Goal: Information Seeking & Learning: Learn about a topic

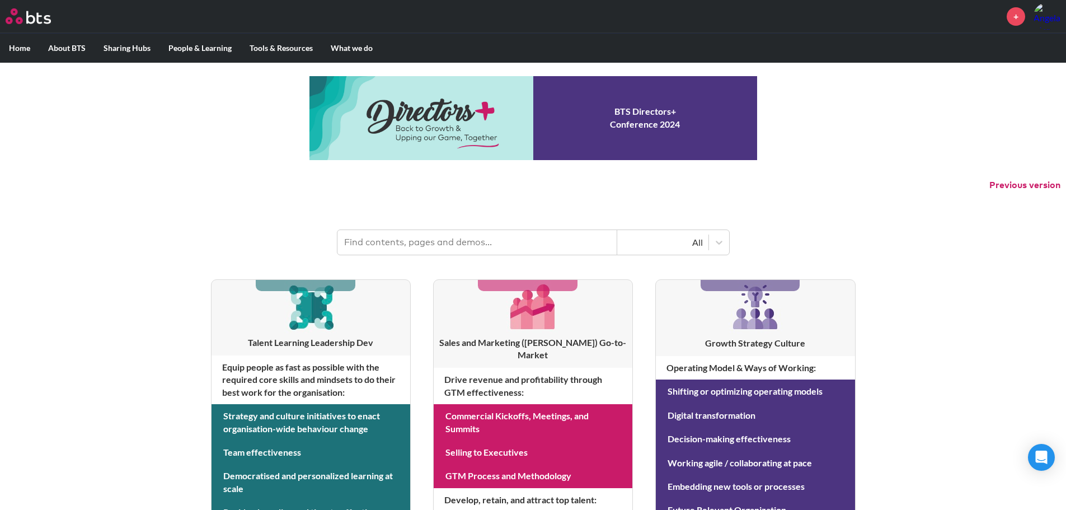
click at [439, 237] on input "text" at bounding box center [477, 242] width 280 height 25
type input "mind of the customer"
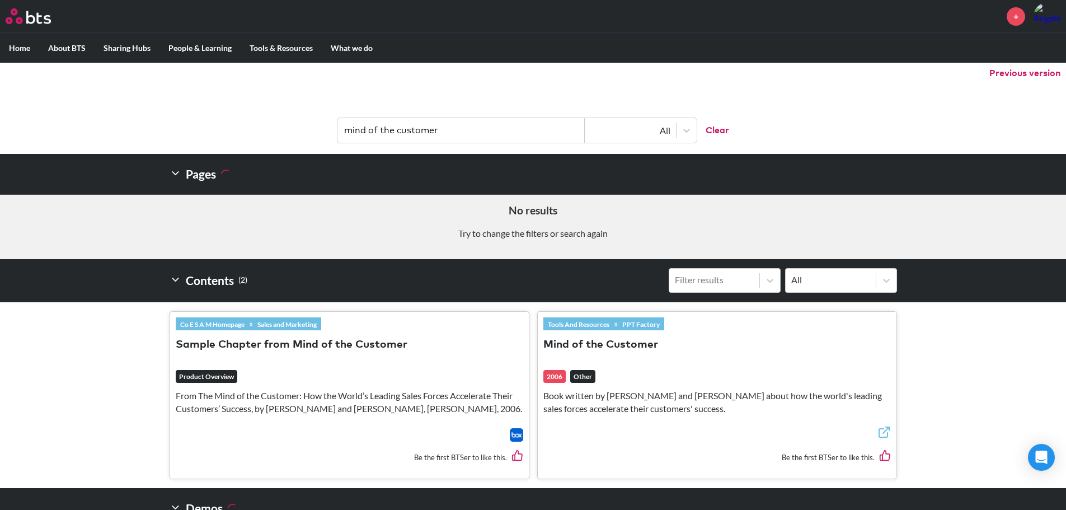
scroll to position [168, 0]
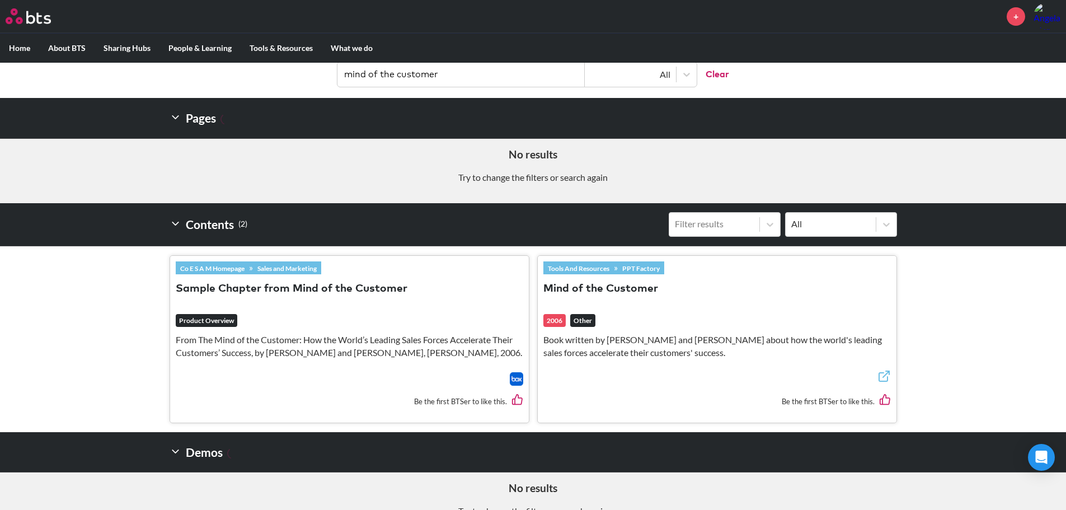
click at [424, 348] on p "From The Mind of the Customer: How the World’s Leading Sales Forces Accelerate …" at bounding box center [350, 346] width 348 height 25
click at [294, 266] on link "Sales and Marketing" at bounding box center [287, 268] width 68 height 12
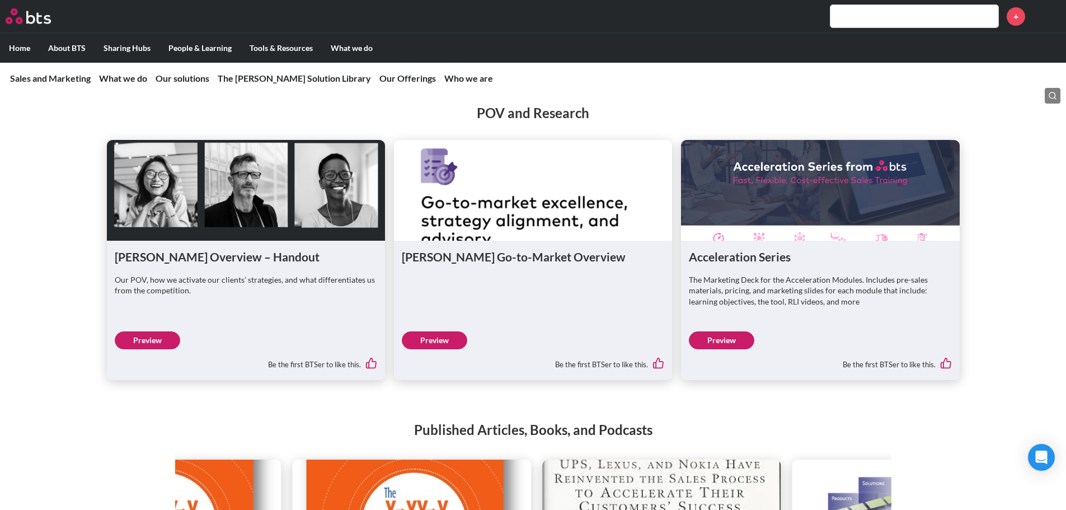
scroll to position [1343, 0]
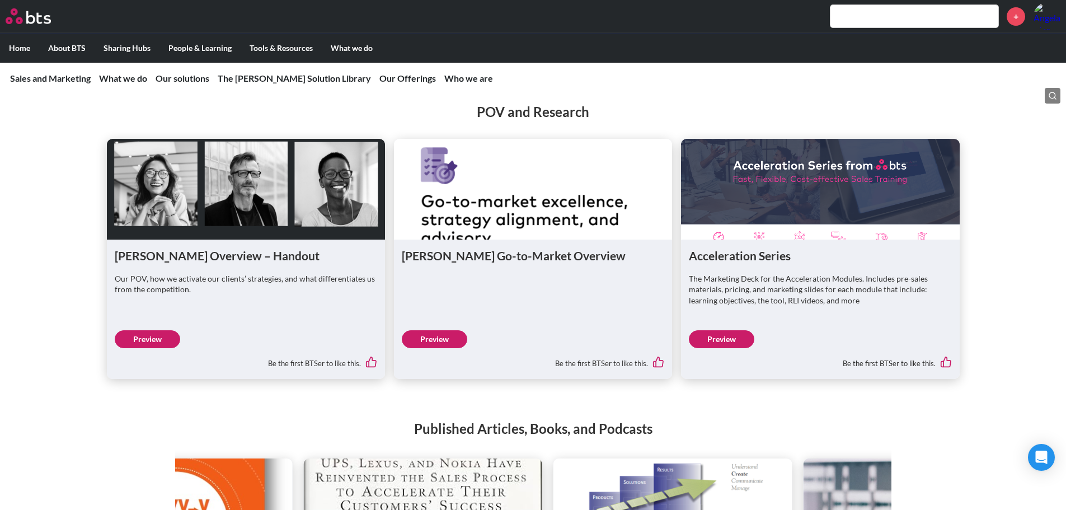
click at [872, 25] on input "text" at bounding box center [914, 16] width 168 height 22
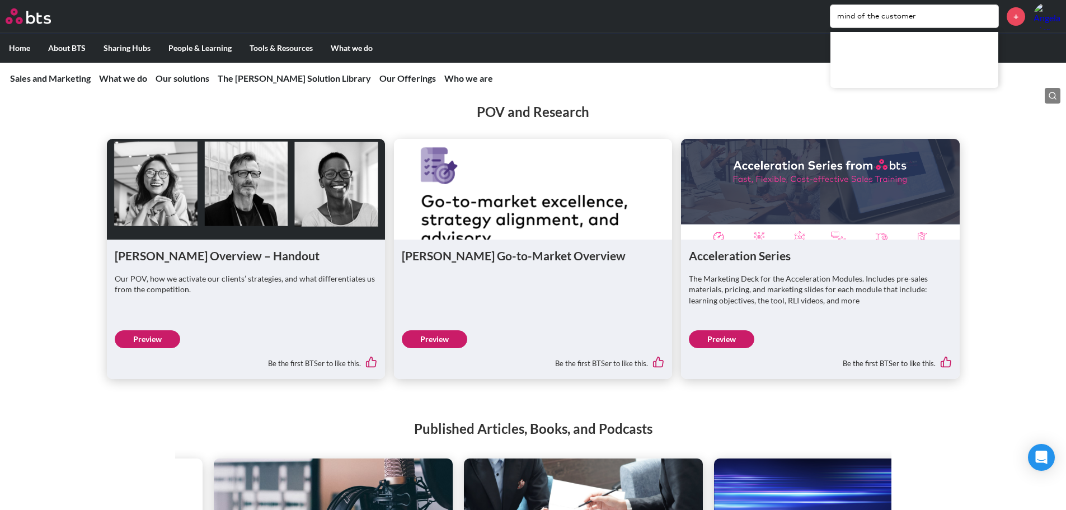
type input "mind of the customer"
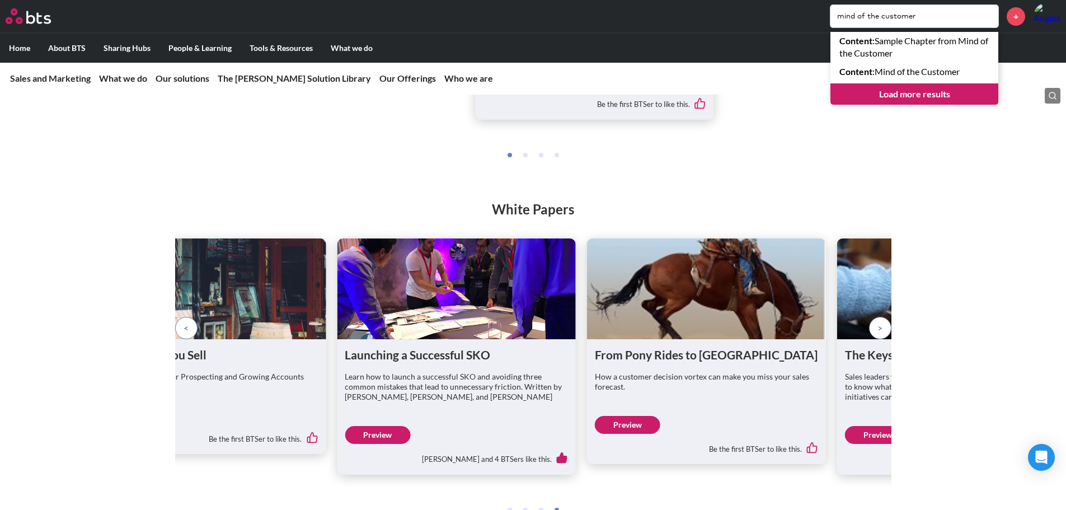
scroll to position [1679, 0]
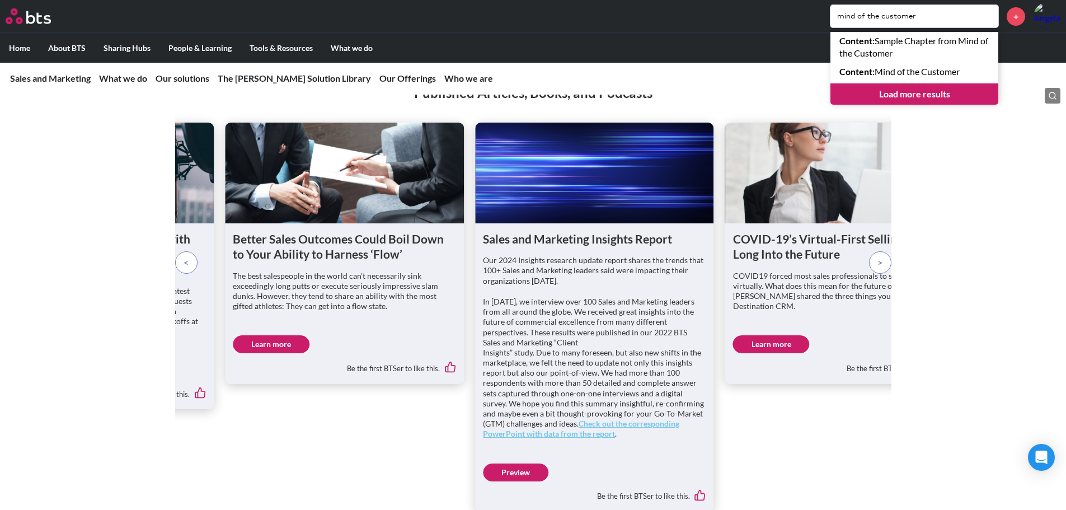
click at [886, 274] on p at bounding box center [880, 262] width 22 height 22
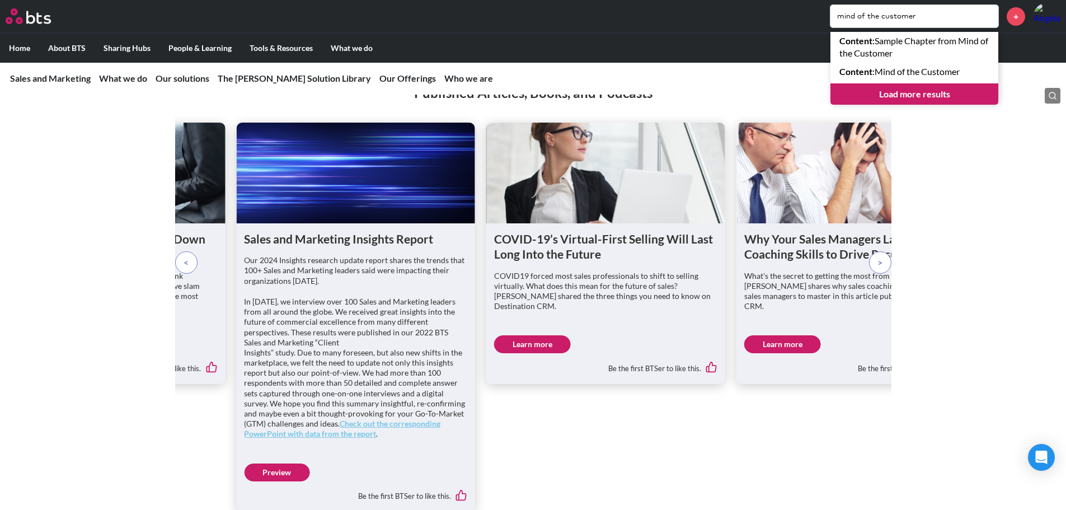
click at [885, 274] on p at bounding box center [880, 262] width 22 height 22
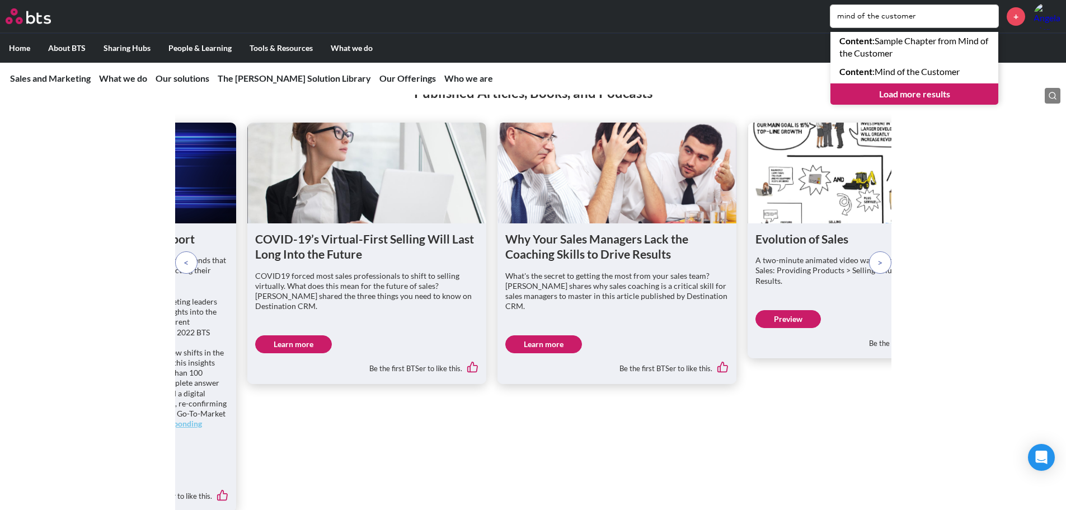
click at [885, 274] on p at bounding box center [880, 262] width 22 height 22
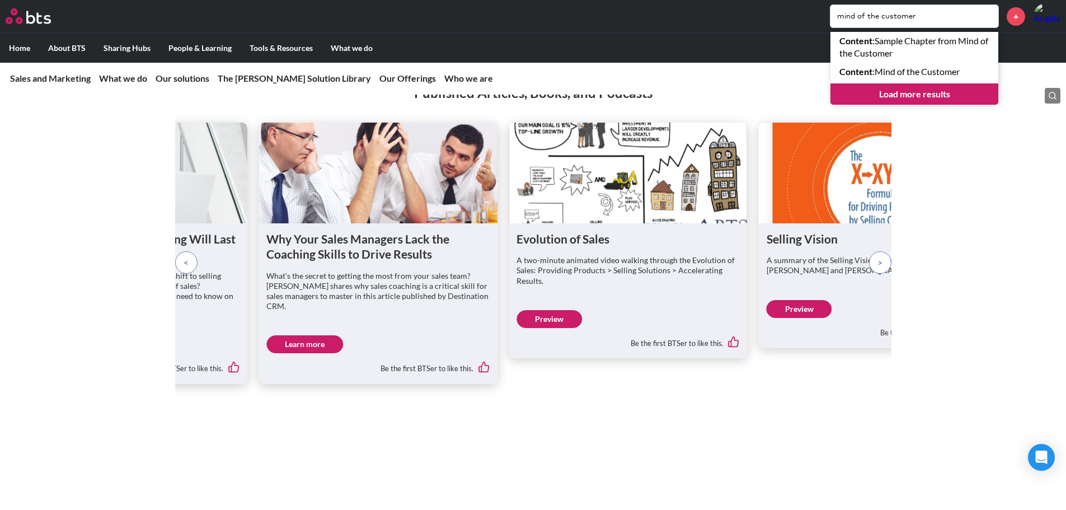
click at [885, 274] on p at bounding box center [880, 262] width 22 height 22
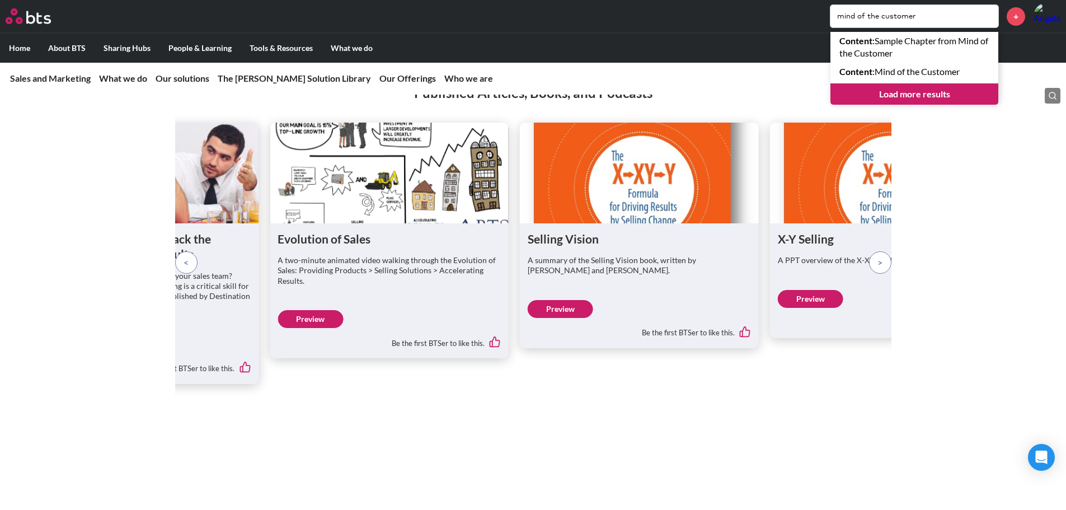
click at [885, 274] on p at bounding box center [880, 262] width 22 height 22
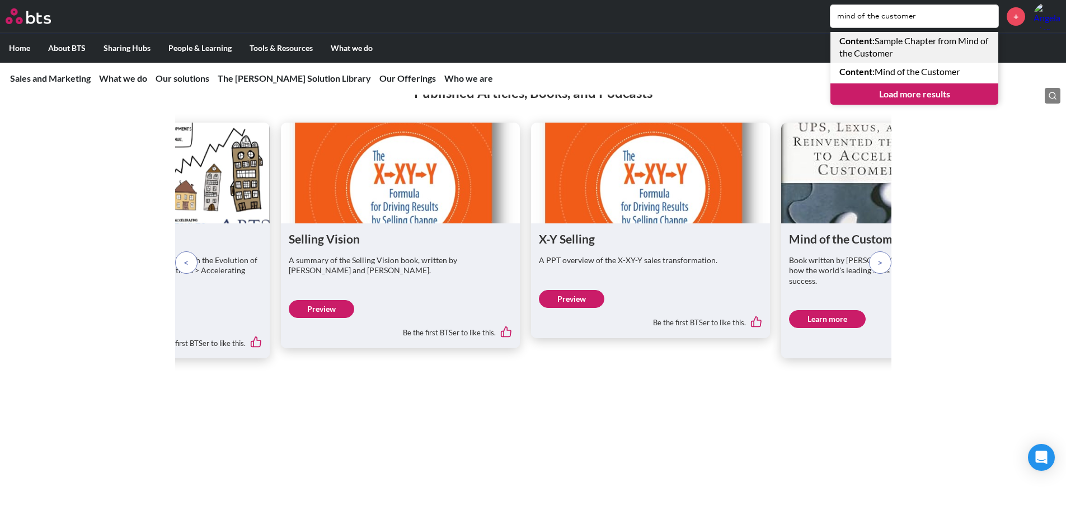
click at [898, 47] on link "Content : Sample Chapter from Mind of the Customer" at bounding box center [914, 47] width 168 height 31
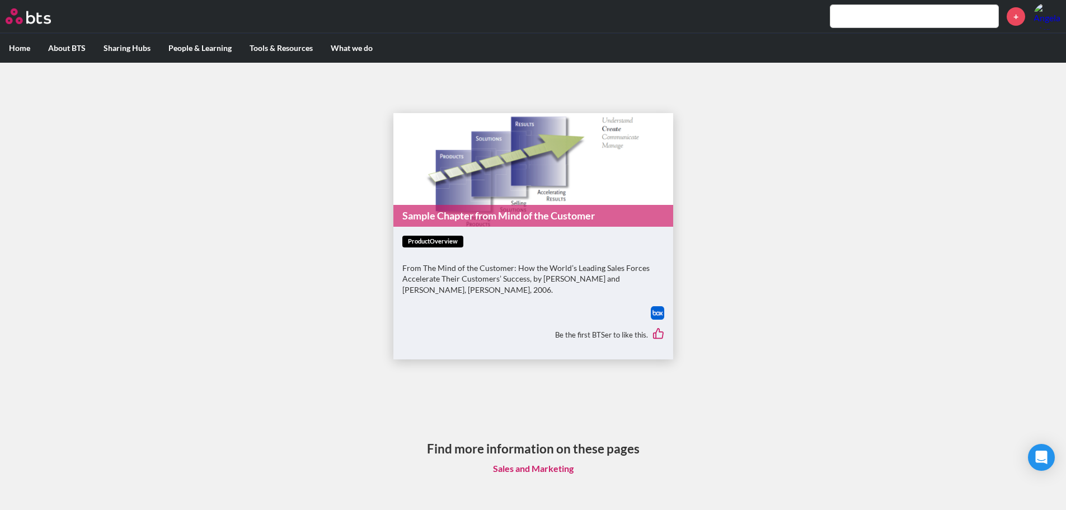
click at [488, 201] on figure "Sample Chapter from Mind of the Customer" at bounding box center [533, 170] width 280 height 114
click at [497, 151] on figure "Sample Chapter from Mind of the Customer" at bounding box center [533, 170] width 280 height 114
click at [470, 211] on link "Sample Chapter from Mind of the Customer" at bounding box center [533, 216] width 280 height 22
click at [907, 18] on input "text" at bounding box center [914, 16] width 168 height 22
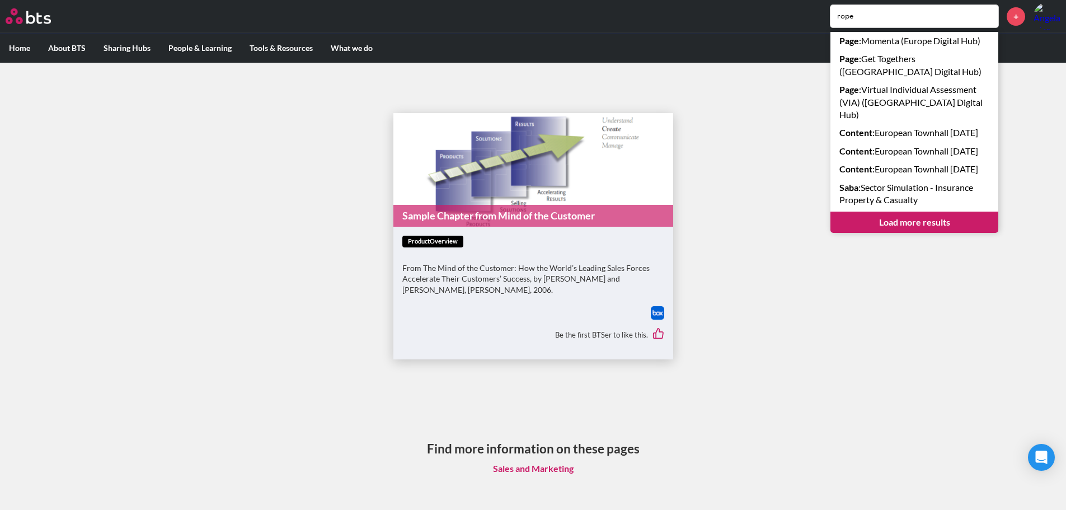
click at [885, 17] on input "rope" at bounding box center [914, 16] width 168 height 22
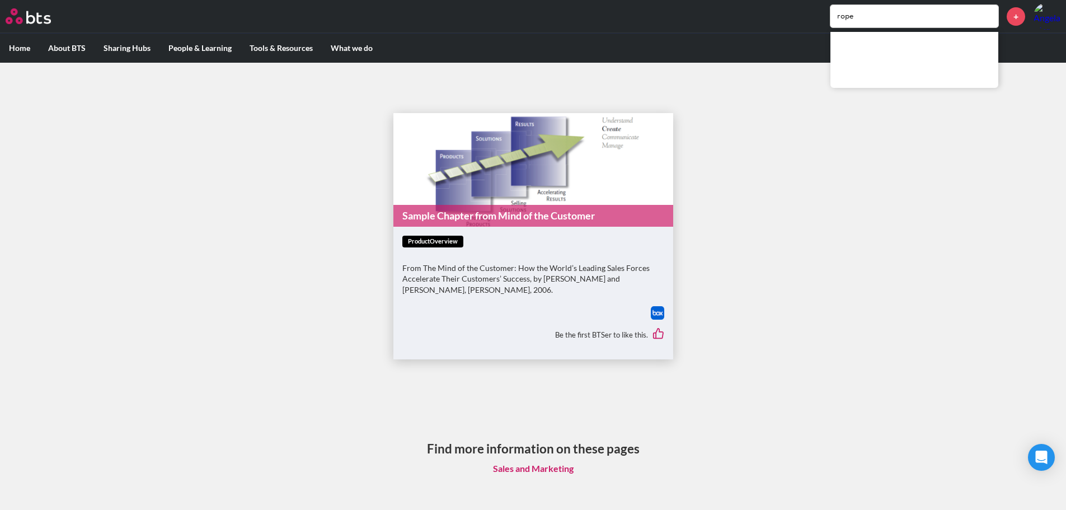
click at [866, 12] on input "rope" at bounding box center [914, 16] width 168 height 22
type input "r"
type input "ROPE"
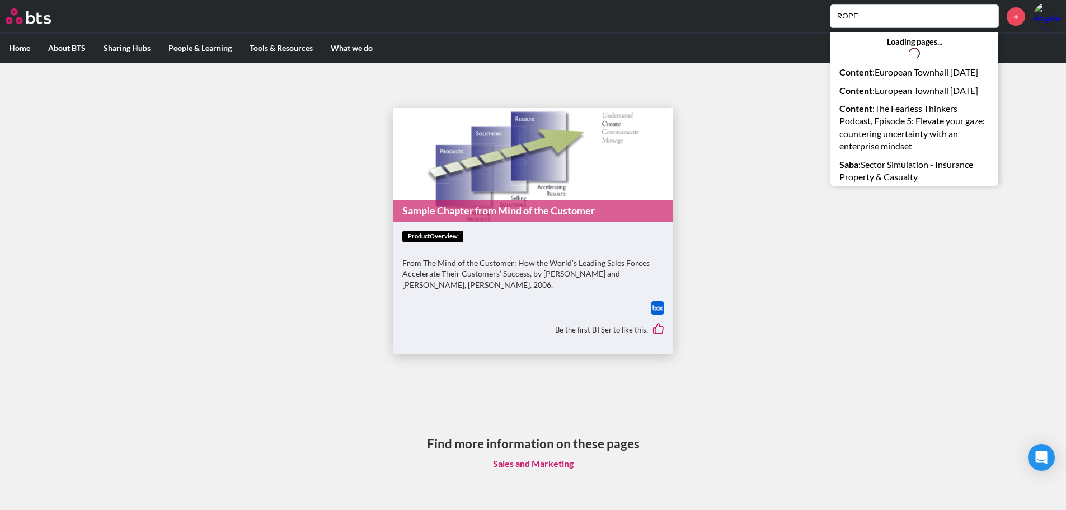
scroll to position [7, 0]
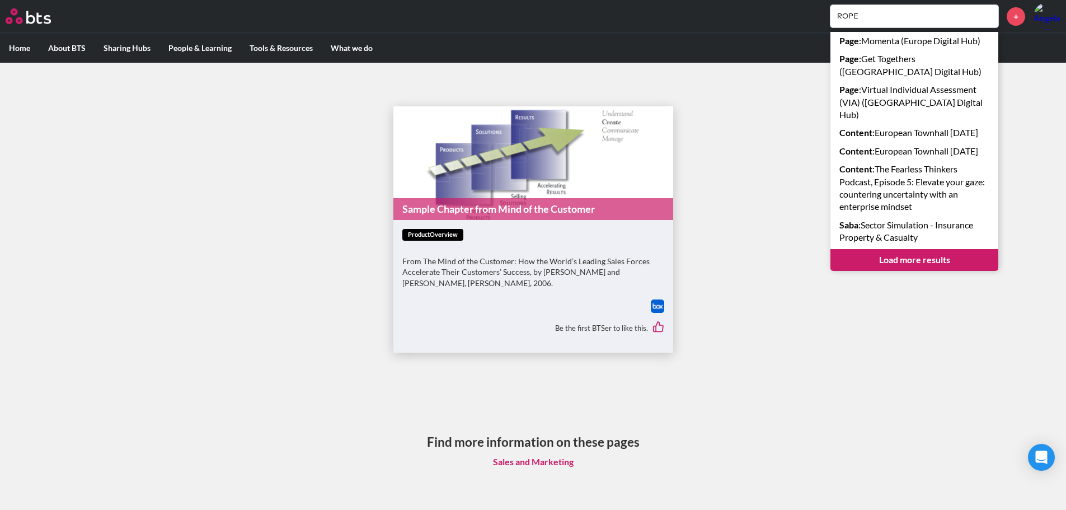
click at [36, 22] on img at bounding box center [28, 16] width 45 height 16
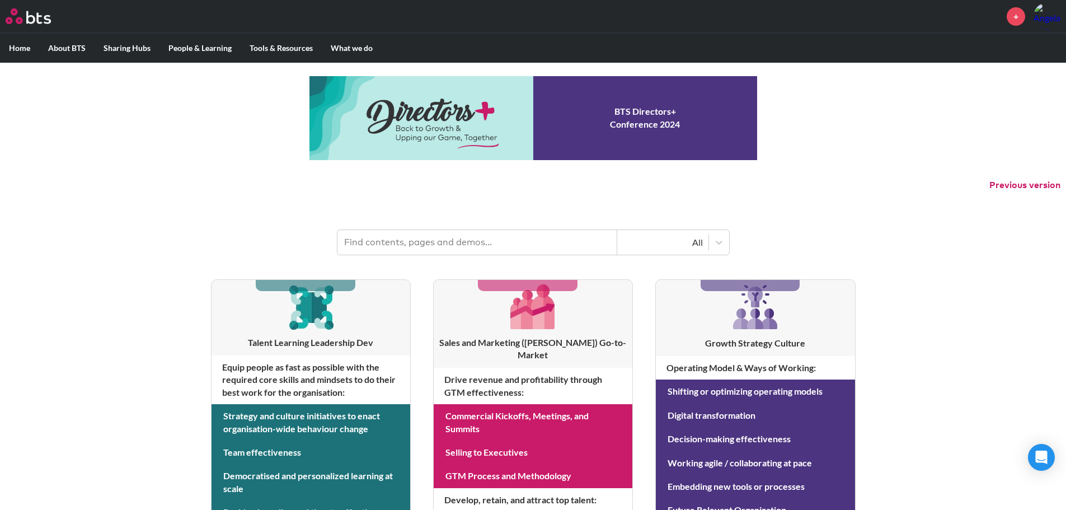
click at [481, 233] on input "text" at bounding box center [477, 242] width 280 height 25
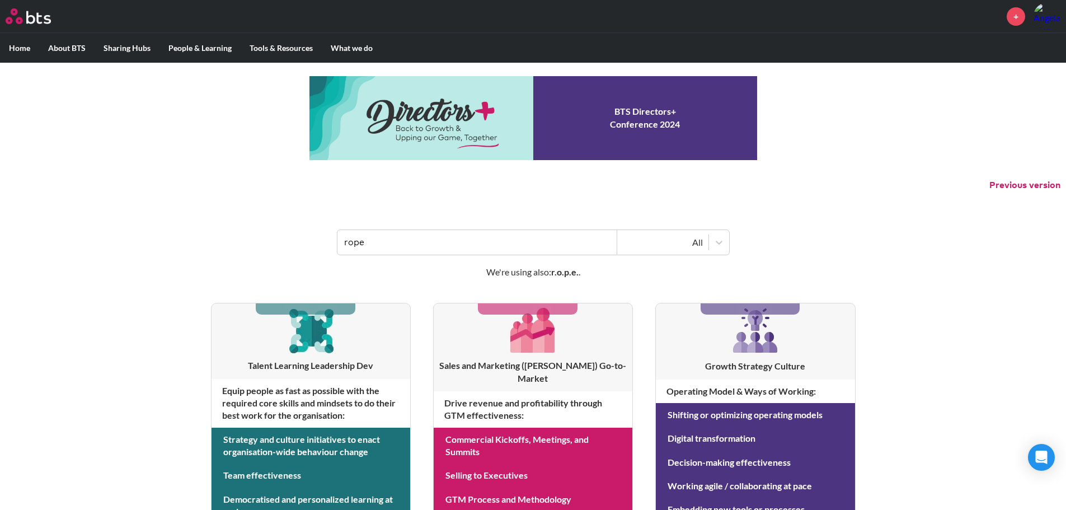
type input "rope"
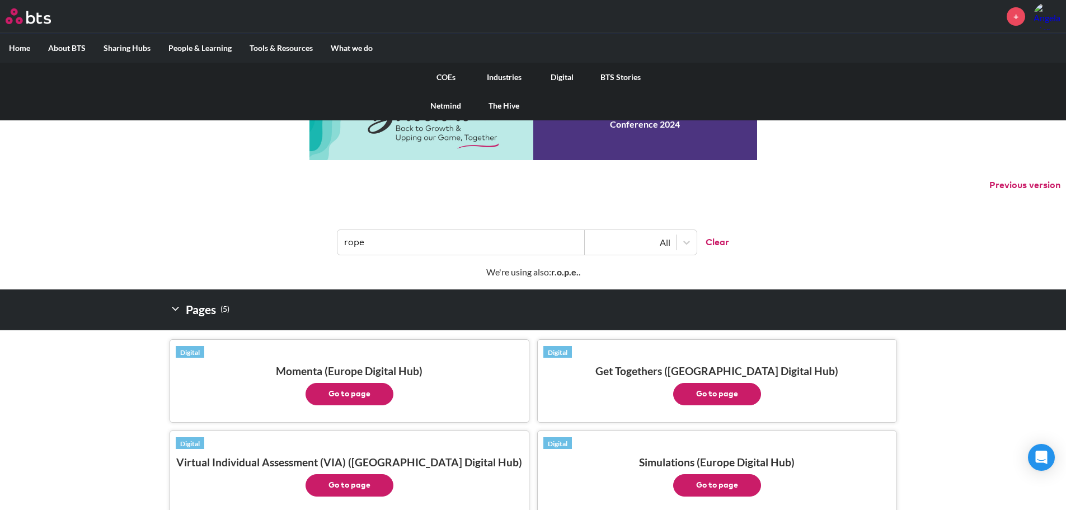
click at [457, 80] on link "COEs" at bounding box center [446, 77] width 58 height 29
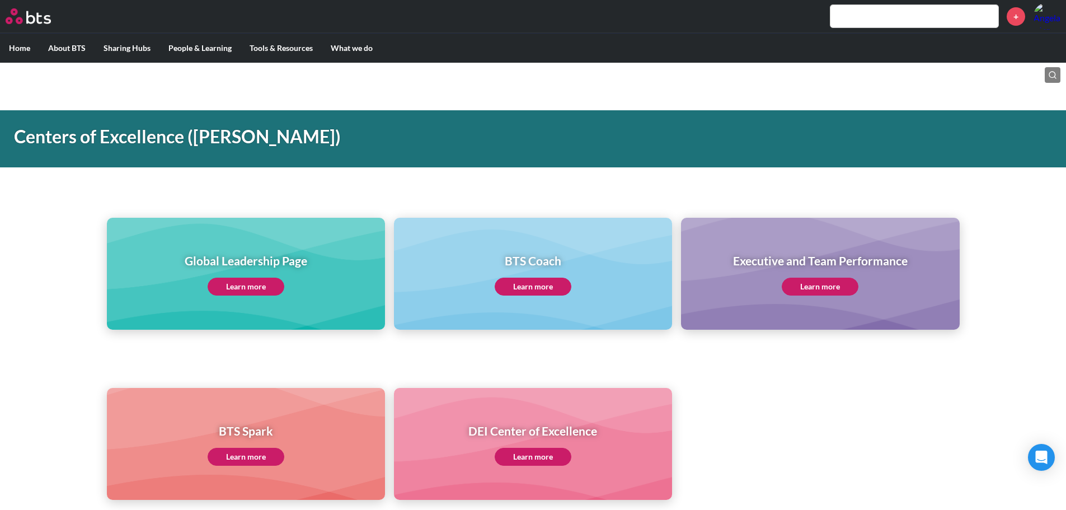
click at [229, 276] on div "Global Leadership Page Learn more" at bounding box center [246, 273] width 123 height 43
click at [231, 295] on link "Learn more" at bounding box center [246, 287] width 77 height 18
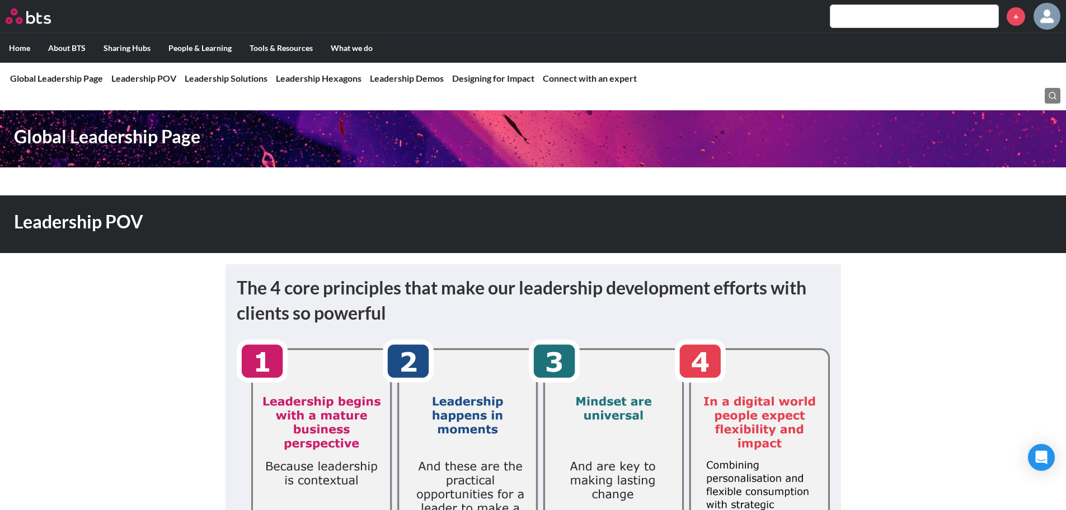
click at [861, 20] on input "text" at bounding box center [914, 16] width 168 height 22
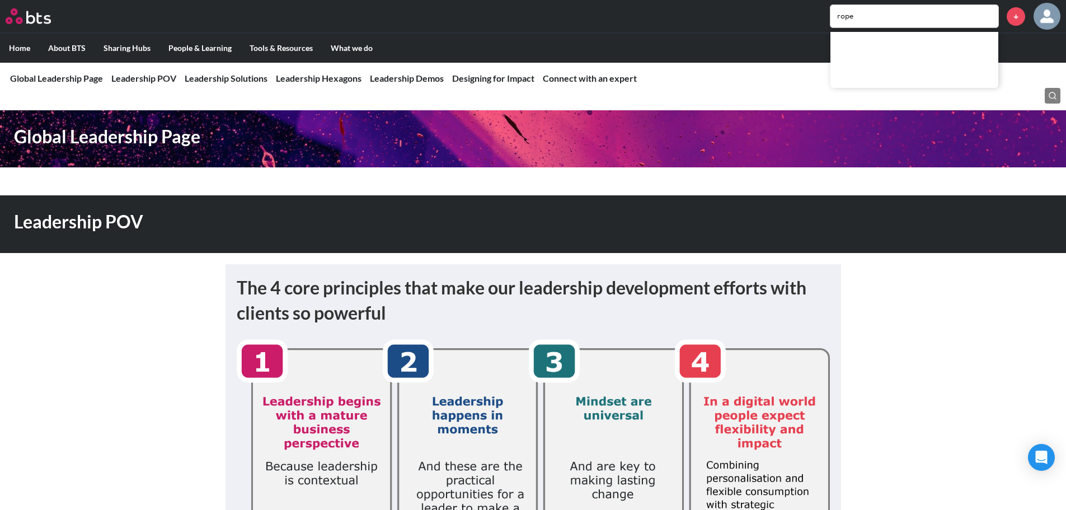
type input "rope"
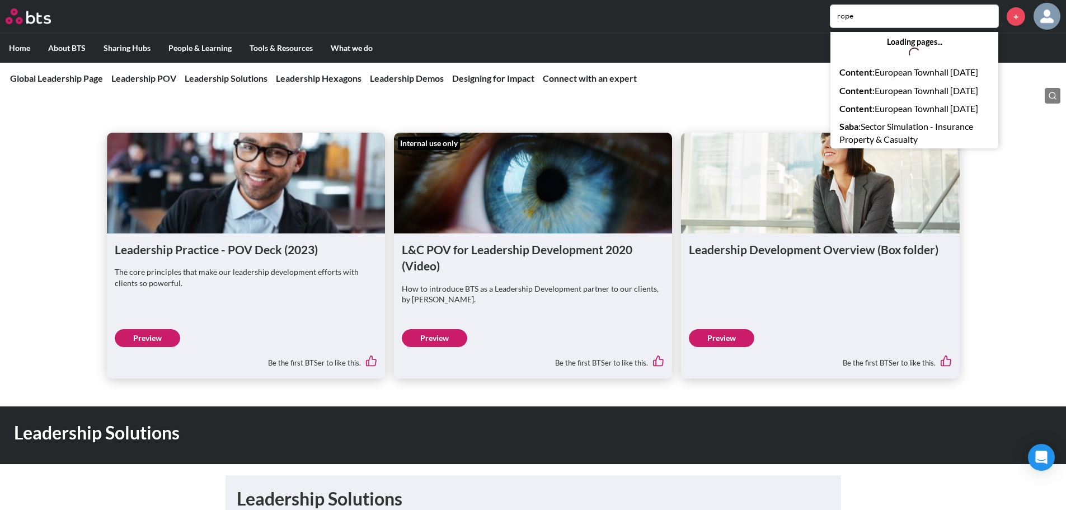
scroll to position [727, 0]
